Goal: Find specific page/section: Find specific page/section

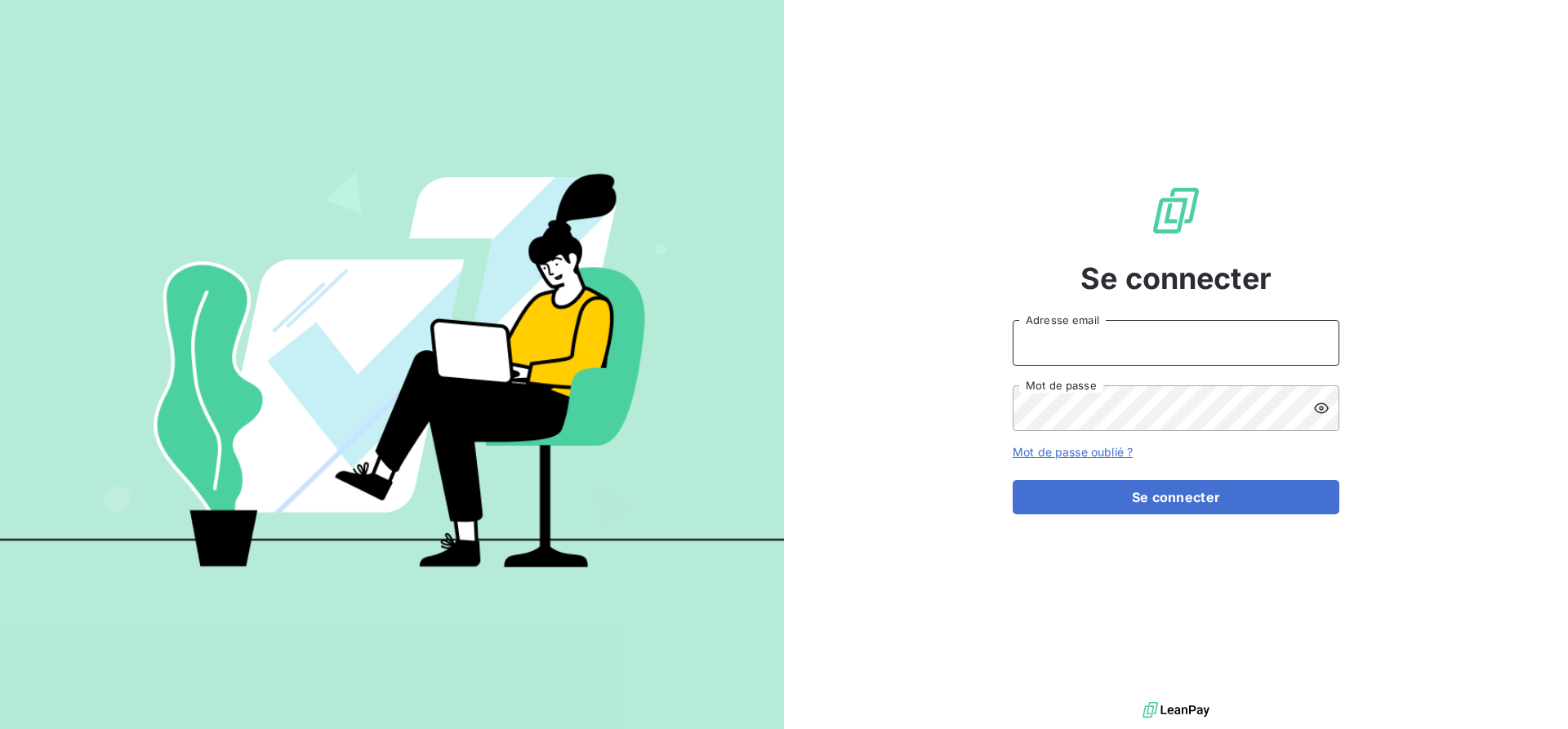
click at [1080, 347] on input "Adresse email" at bounding box center [1176, 343] width 327 height 45
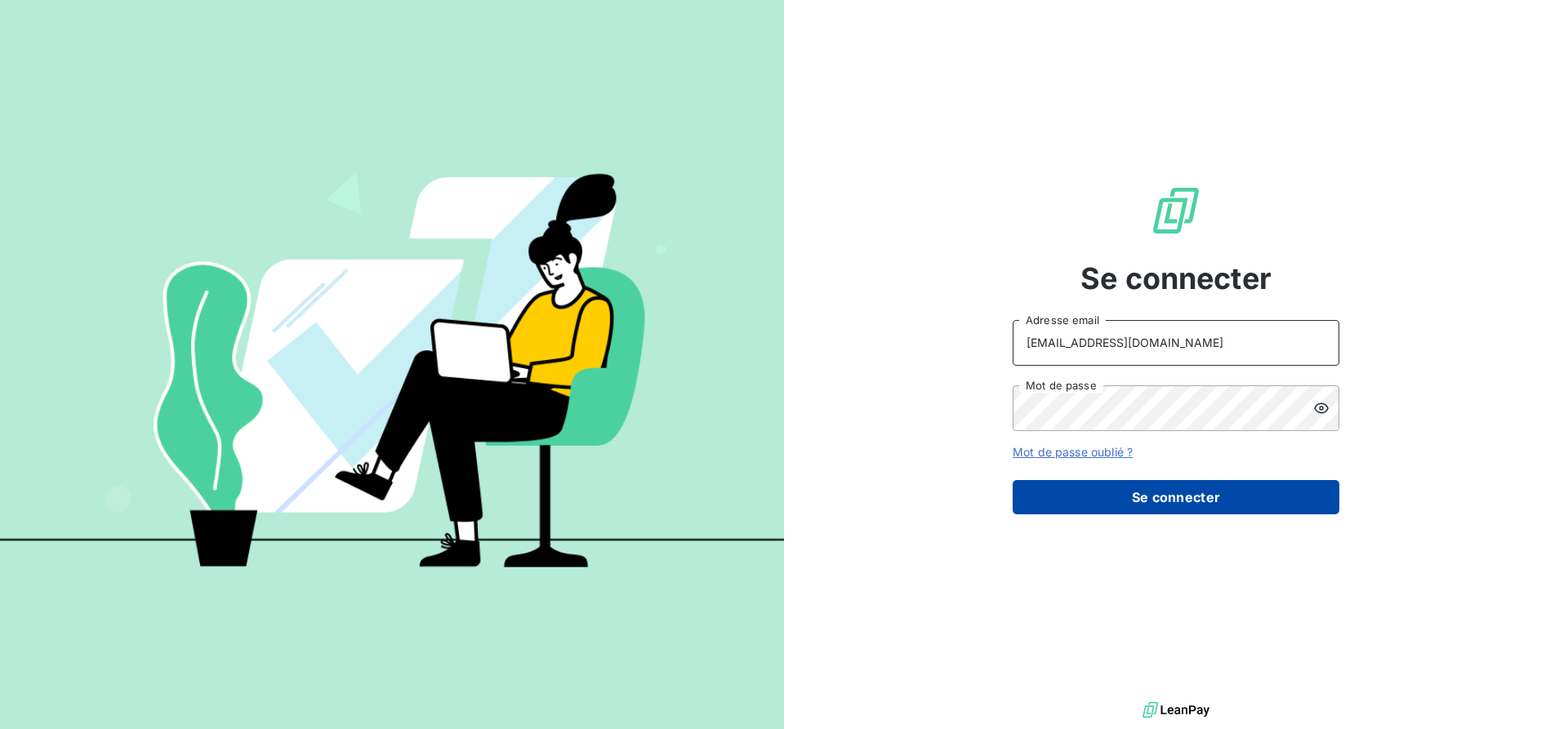
type input "[EMAIL_ADDRESS][DOMAIN_NAME]"
click at [1167, 497] on button "Se connecter" at bounding box center [1176, 497] width 327 height 35
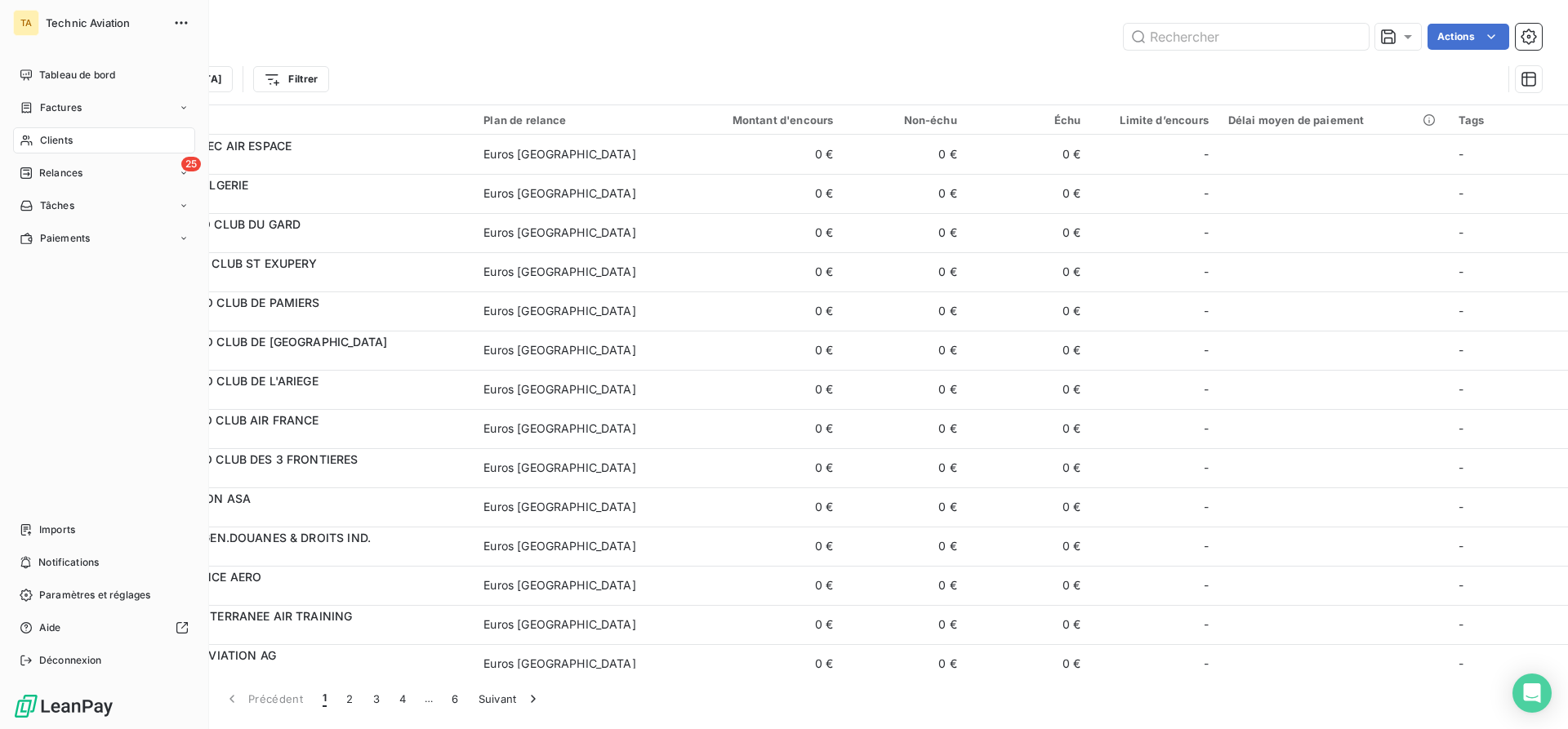
click at [41, 143] on span "Clients" at bounding box center [56, 140] width 33 height 15
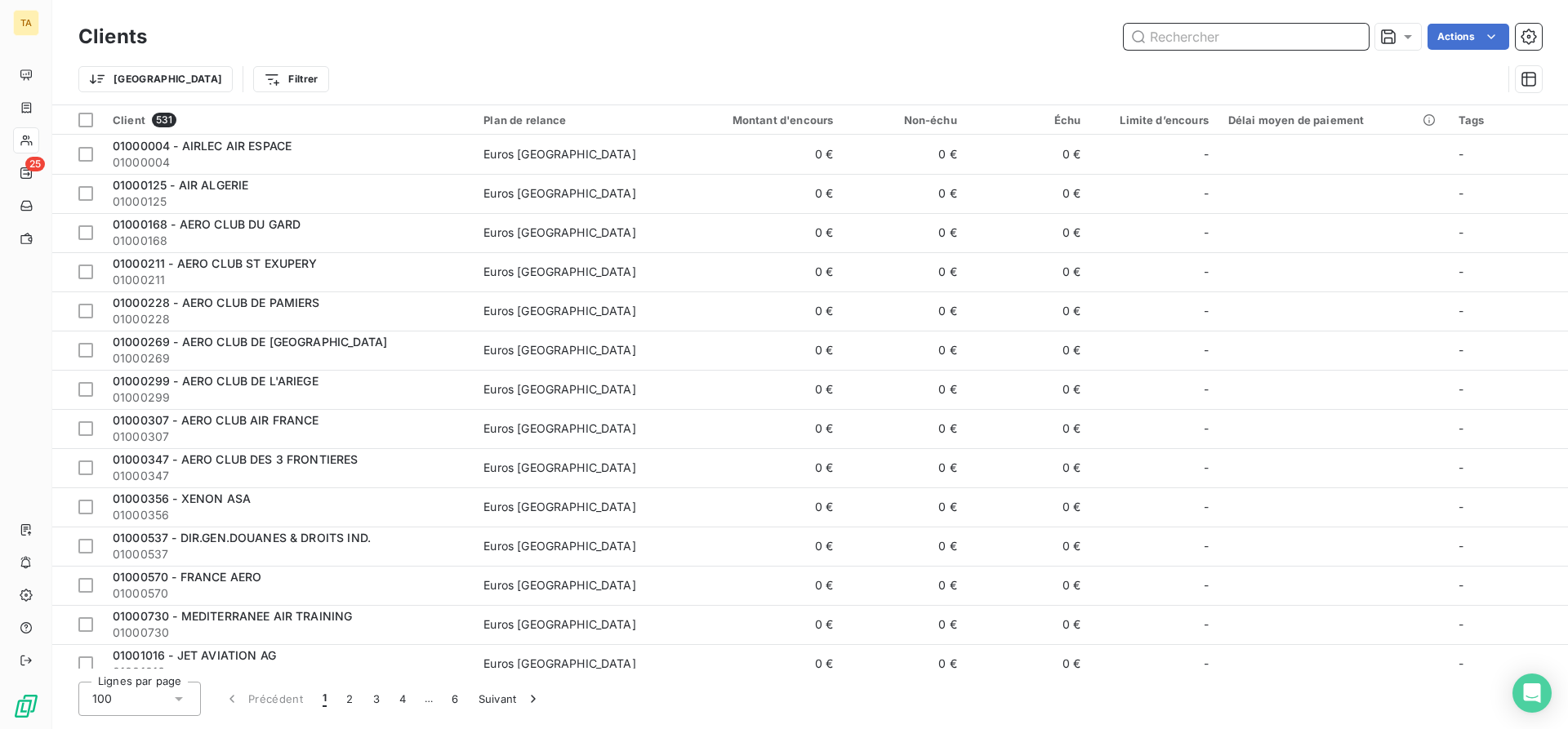
click at [1195, 36] on input "text" at bounding box center [1247, 37] width 245 height 26
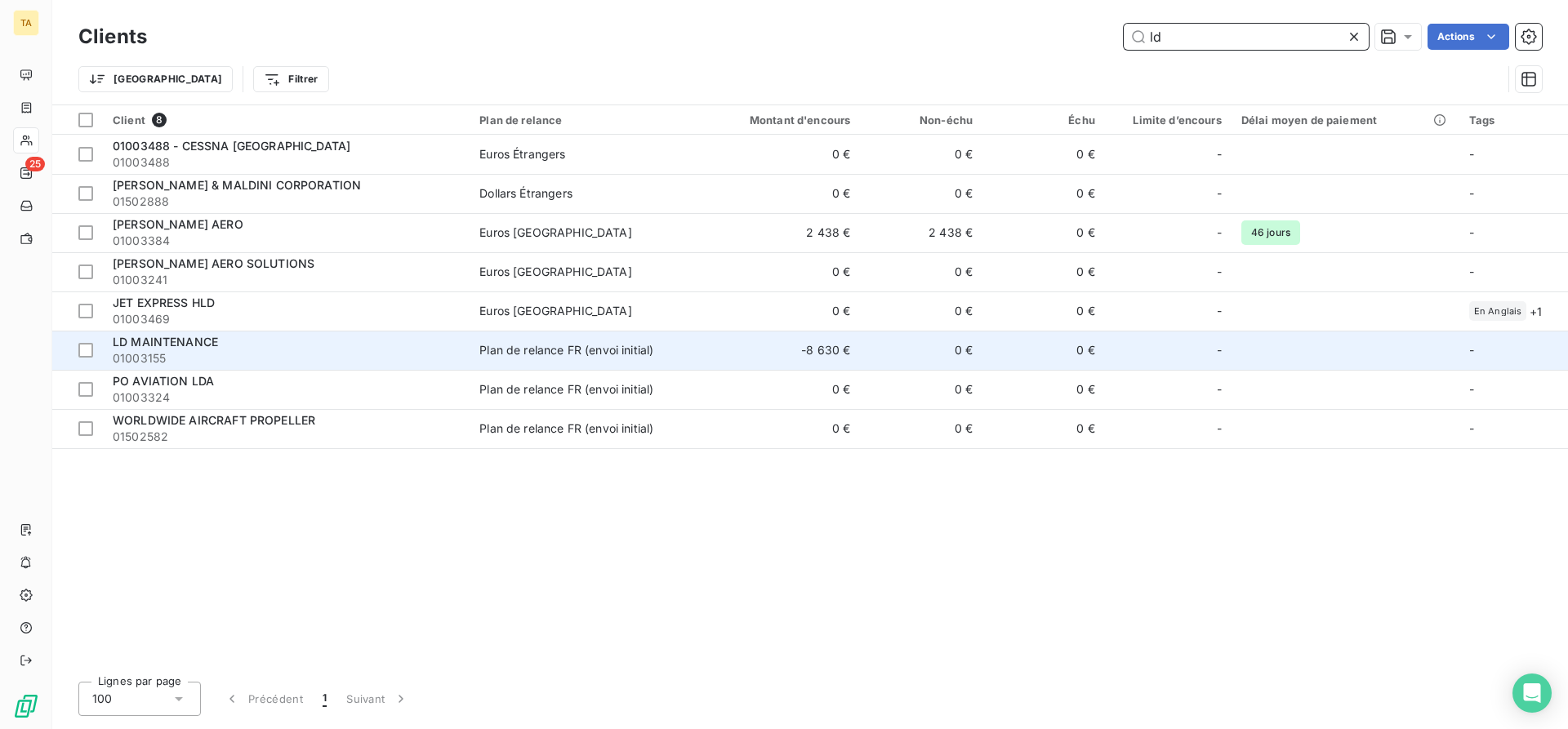
type input "ld"
click at [179, 361] on span "01003155" at bounding box center [286, 359] width 347 height 17
